Goal: Task Accomplishment & Management: Use online tool/utility

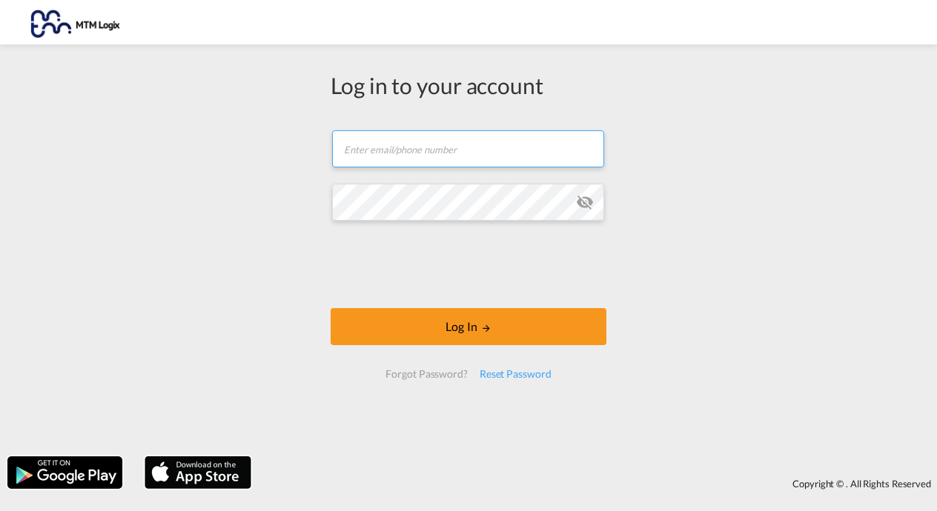
type input "[PERSON_NAME][EMAIL_ADDRESS][DOMAIN_NAME]"
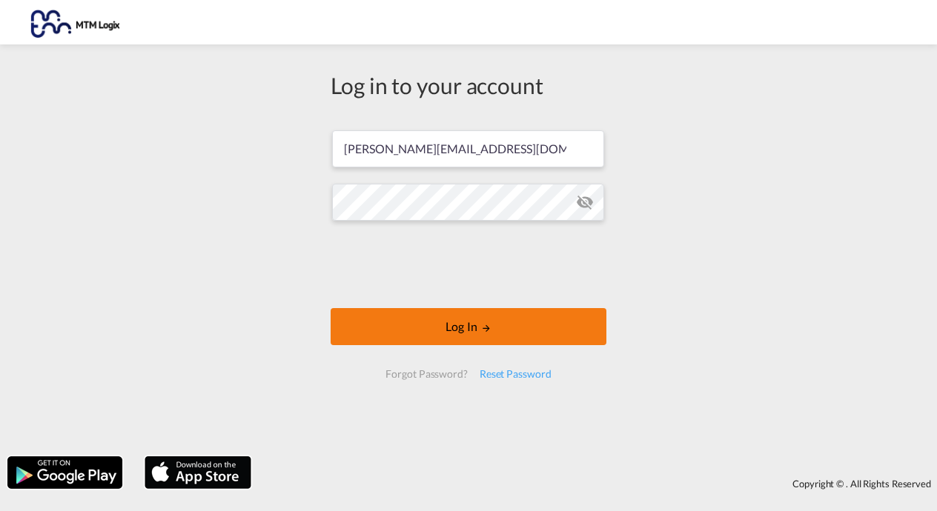
click at [471, 331] on button "Log In" at bounding box center [469, 326] width 276 height 37
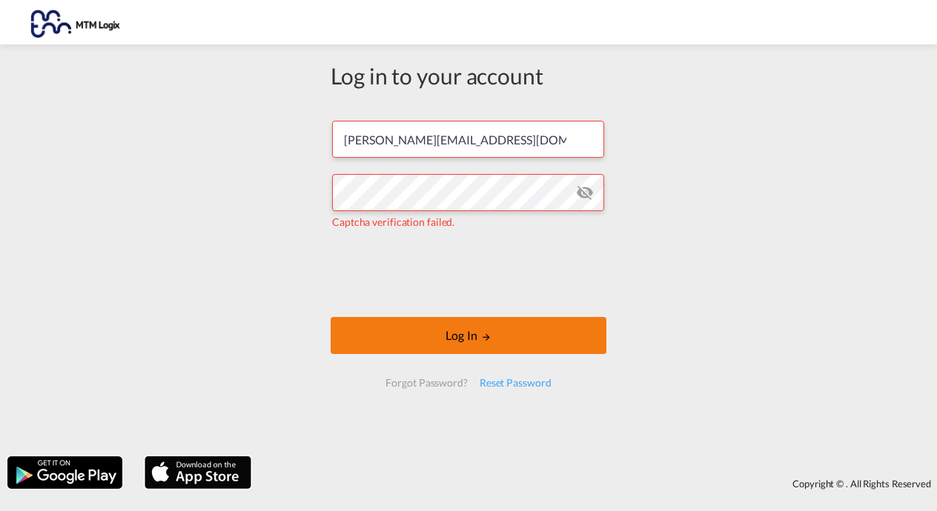
click at [476, 336] on button "Log In" at bounding box center [469, 335] width 276 height 37
click at [460, 344] on button "Log In" at bounding box center [469, 335] width 276 height 37
click at [480, 341] on button "Log In" at bounding box center [469, 335] width 276 height 37
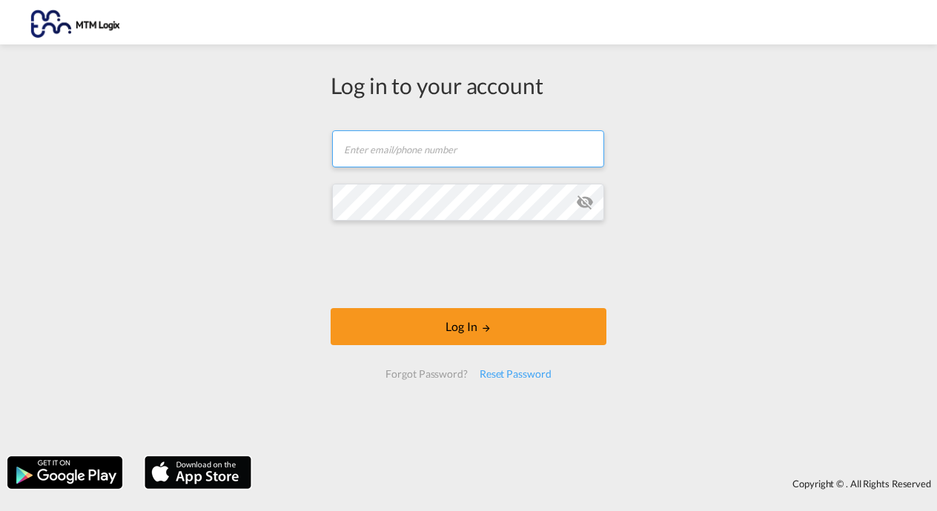
type input "[PERSON_NAME][EMAIL_ADDRESS][DOMAIN_NAME]"
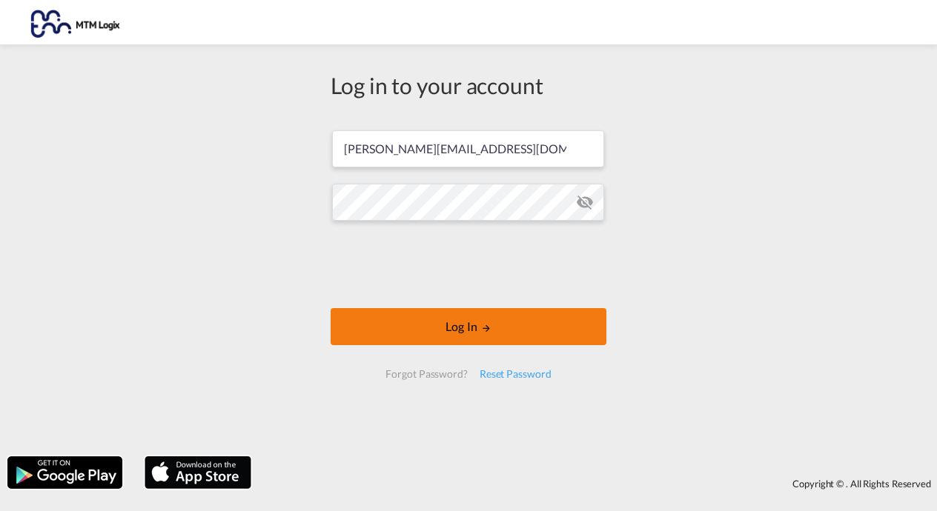
click at [479, 331] on button "Log In" at bounding box center [469, 326] width 276 height 37
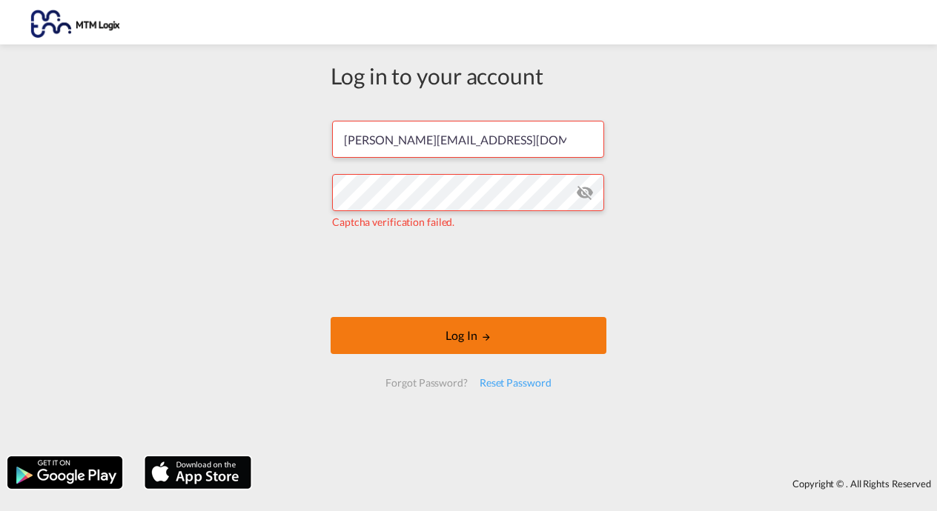
click at [493, 333] on button "Log In" at bounding box center [469, 335] width 276 height 37
click at [465, 341] on button "Log In" at bounding box center [469, 335] width 276 height 37
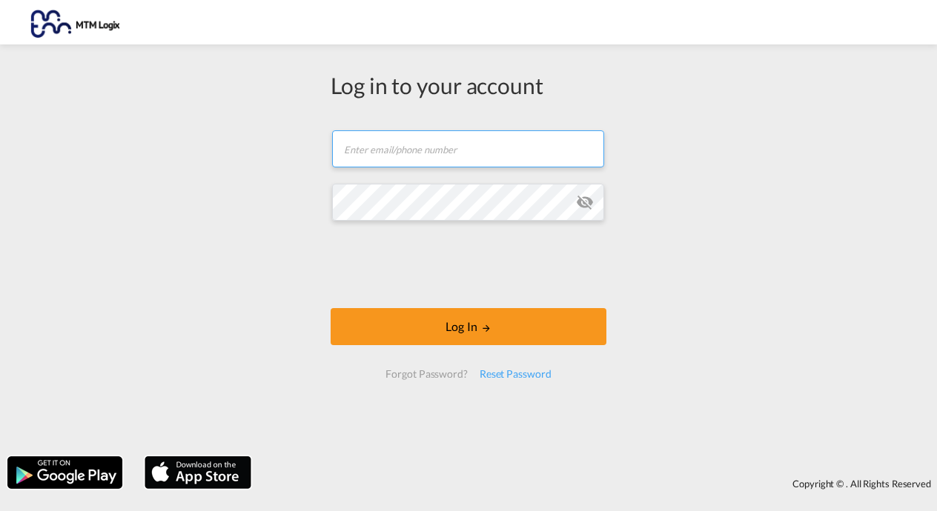
type input "[PERSON_NAME][EMAIL_ADDRESS][DOMAIN_NAME]"
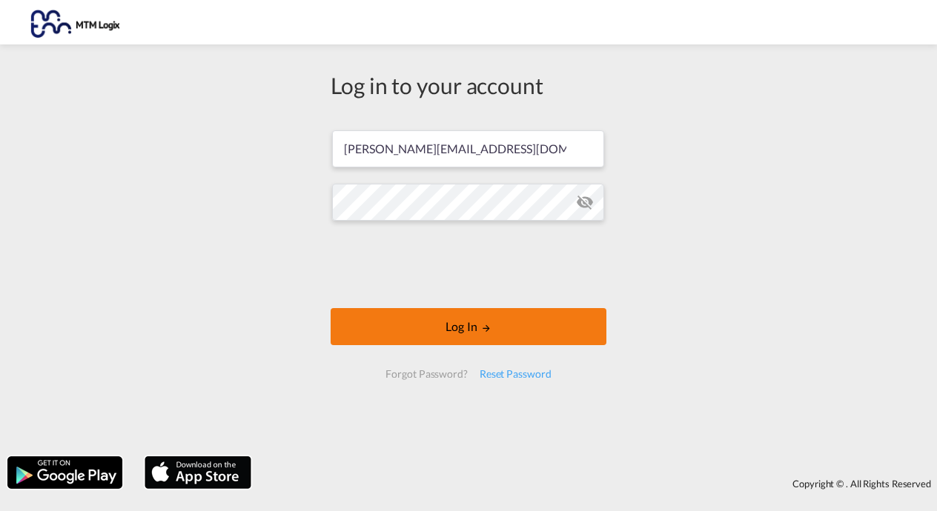
click at [486, 325] on md-icon "LOGIN" at bounding box center [486, 328] width 10 height 10
